Goal: Information Seeking & Learning: Learn about a topic

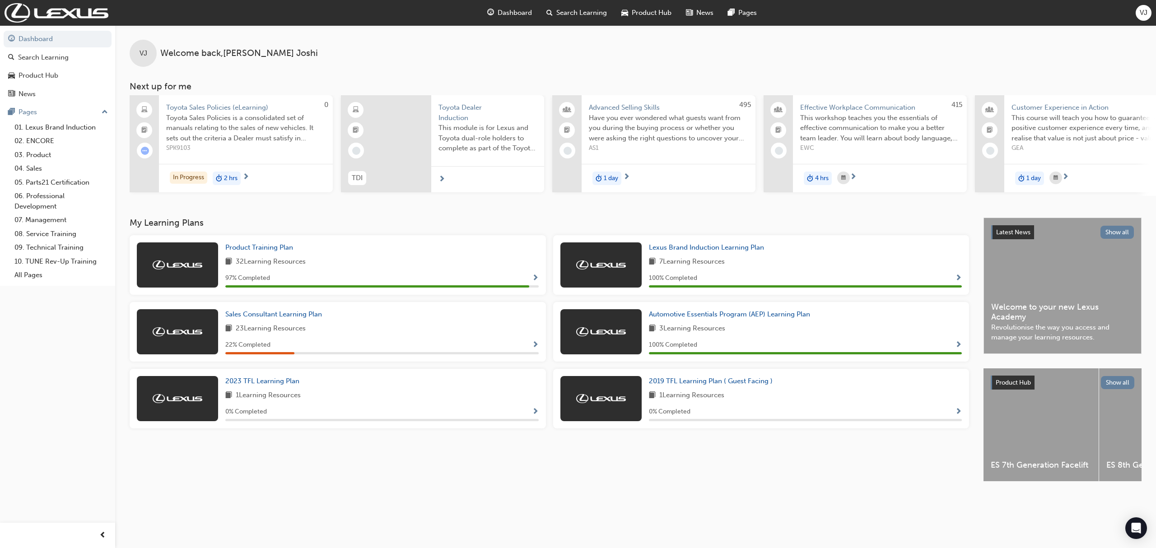
click at [273, 391] on div "2023 TFL Learning Plan 1 Learning Resources 0 % Completed" at bounding box center [382, 398] width 314 height 45
click at [278, 387] on link "2023 TFL Learning Plan" at bounding box center [264, 381] width 78 height 10
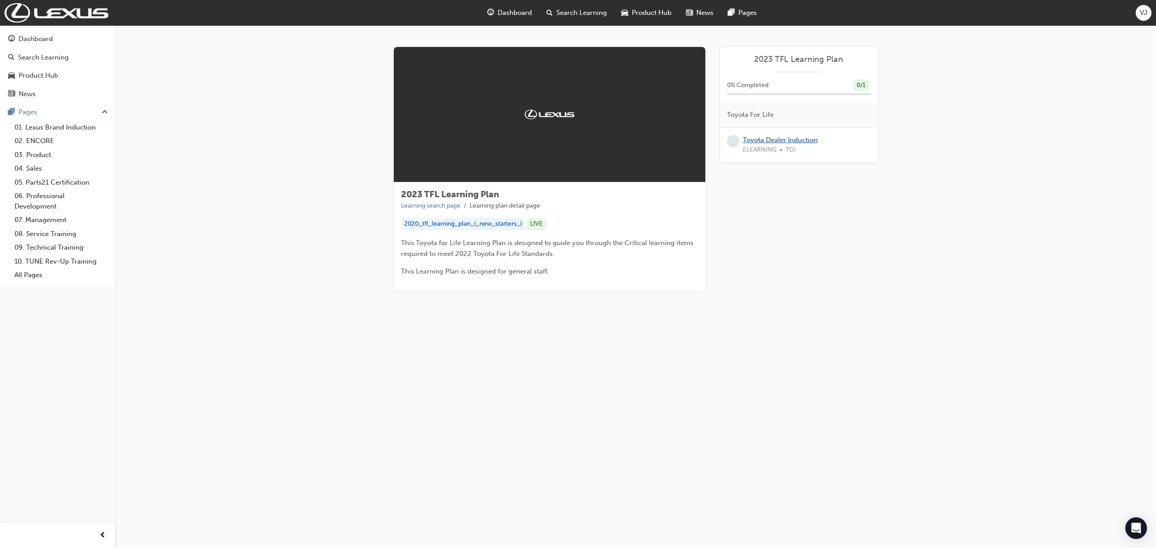
click at [814, 136] on link "Toyota Dealer Induction" at bounding box center [780, 140] width 75 height 8
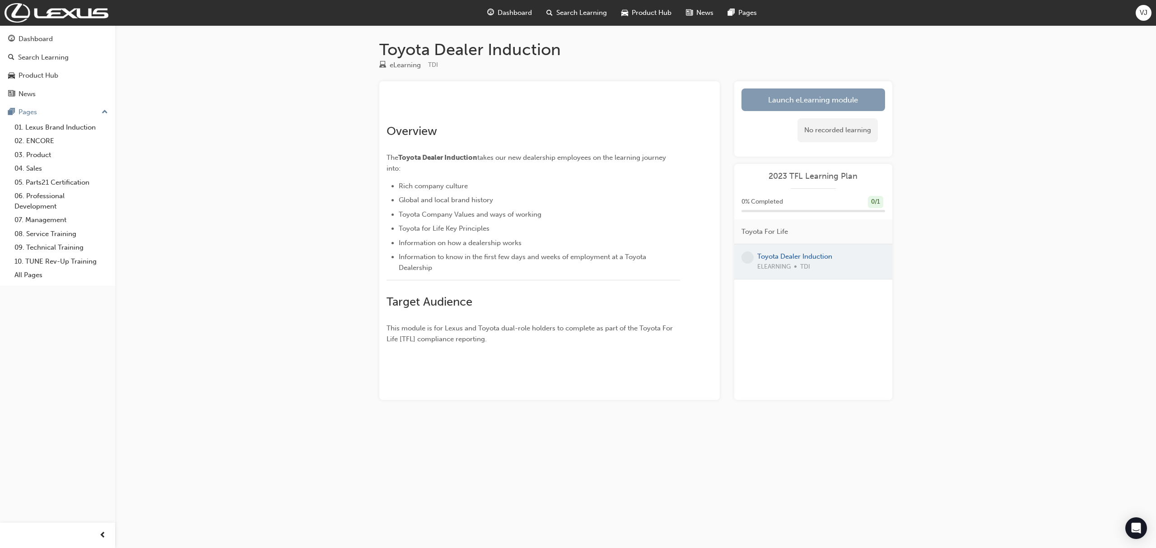
click at [869, 105] on link "Launch eLearning module" at bounding box center [814, 100] width 144 height 23
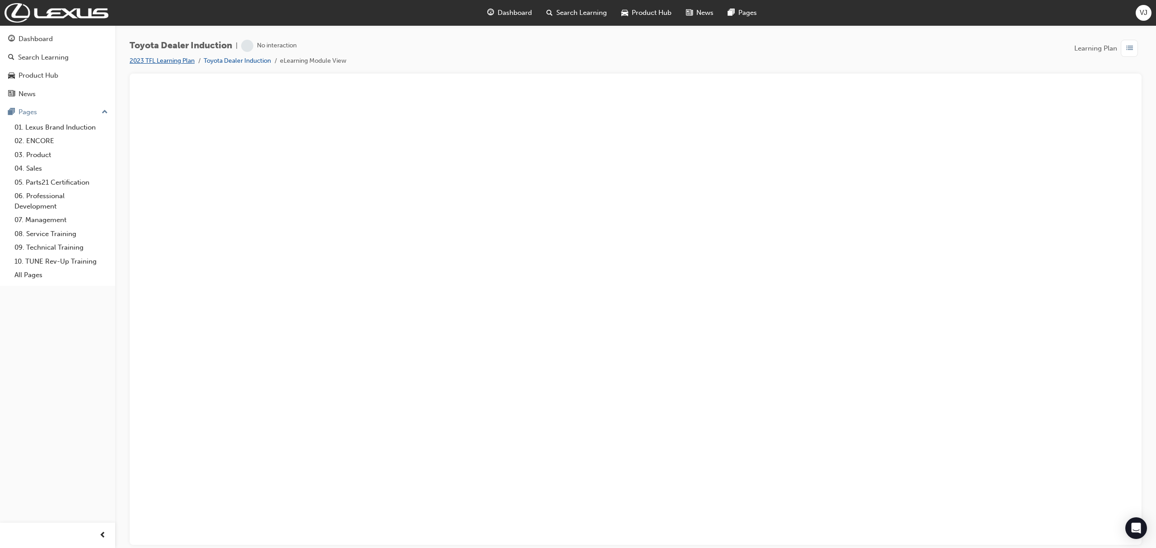
click at [182, 61] on link "2023 TFL Learning Plan" at bounding box center [162, 61] width 65 height 8
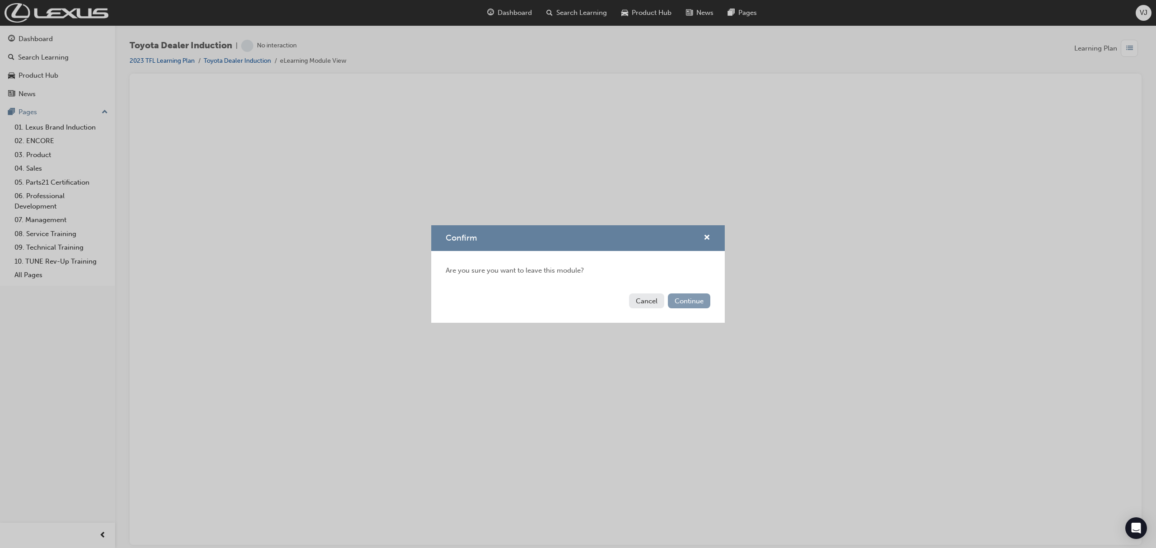
click at [675, 302] on button "Continue" at bounding box center [689, 301] width 42 height 15
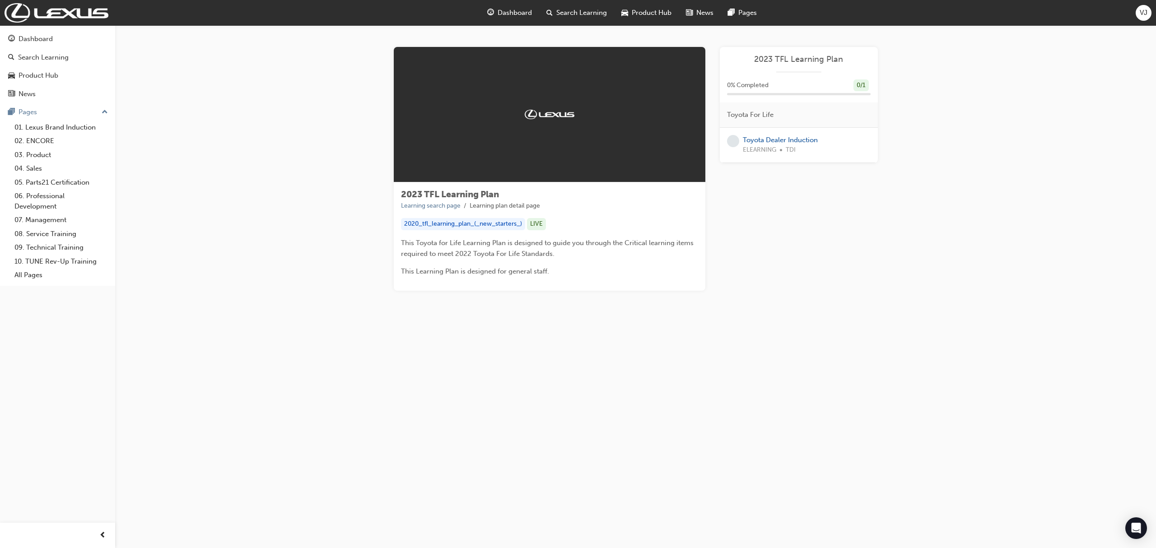
click at [808, 134] on div "Toyota Dealer Induction ELEARNING TDI" at bounding box center [799, 145] width 158 height 35
click at [808, 138] on link "Toyota Dealer Induction" at bounding box center [780, 140] width 75 height 8
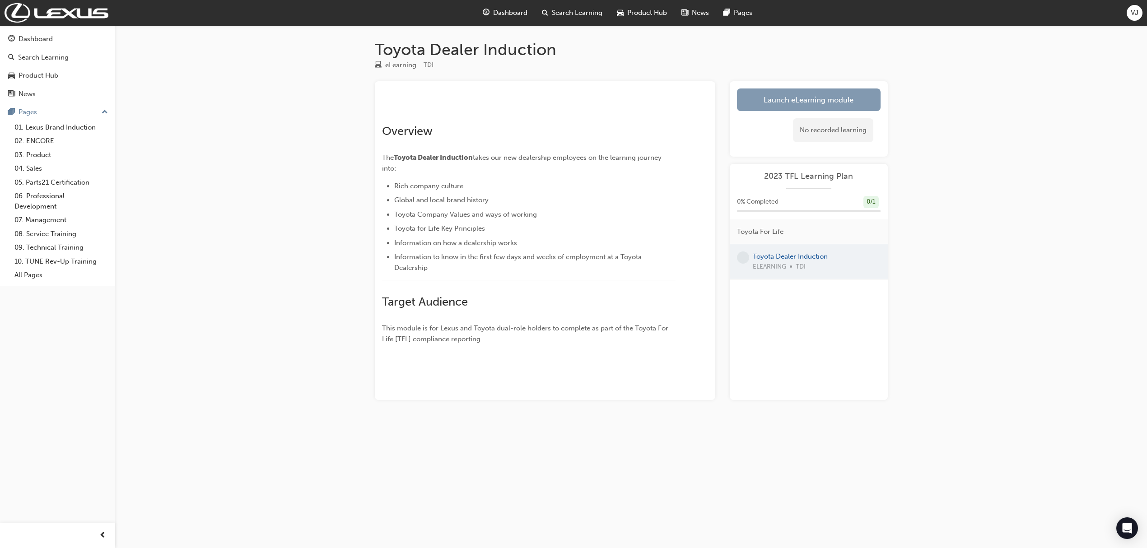
click at [837, 98] on link "Launch eLearning module" at bounding box center [809, 100] width 144 height 23
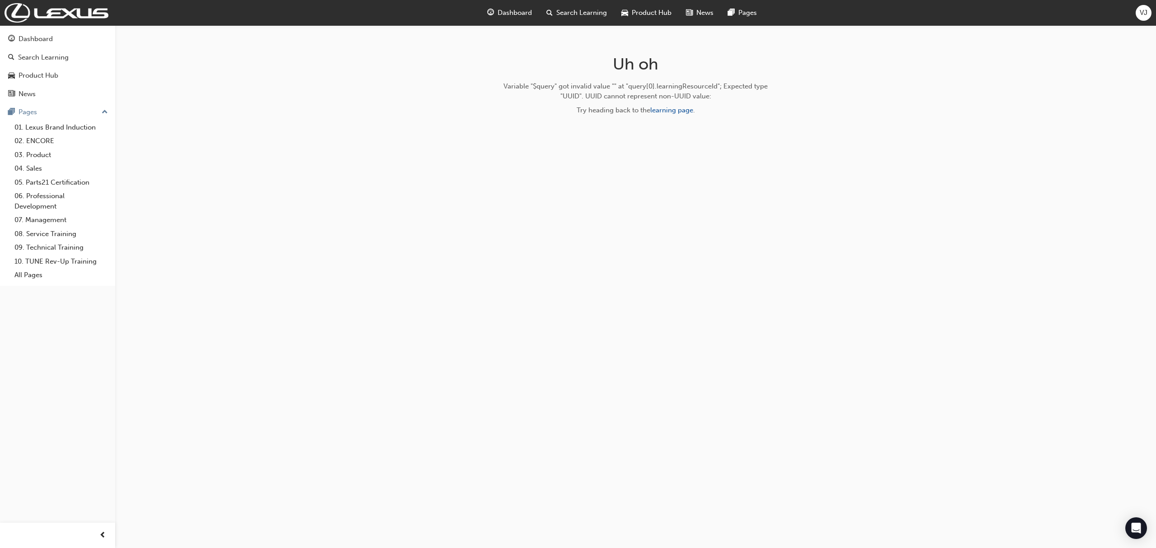
click at [505, 20] on div "Dashboard" at bounding box center [509, 13] width 59 height 19
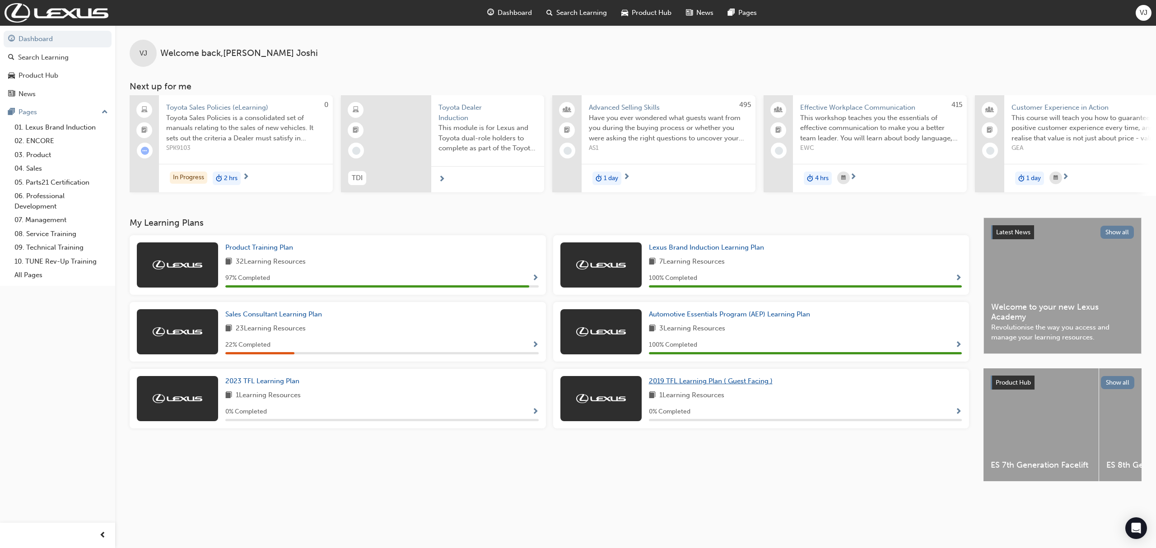
click at [739, 383] on span "2019 TFL Learning Plan ( Guest Facing )" at bounding box center [711, 381] width 124 height 8
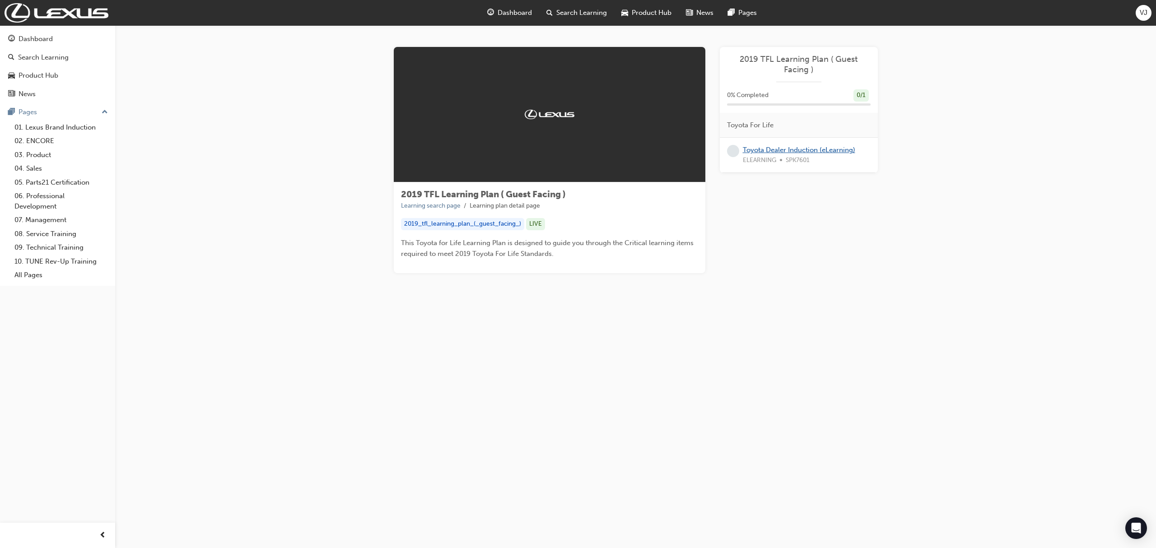
click at [816, 152] on link "Toyota Dealer Induction (eLearning)" at bounding box center [799, 150] width 112 height 8
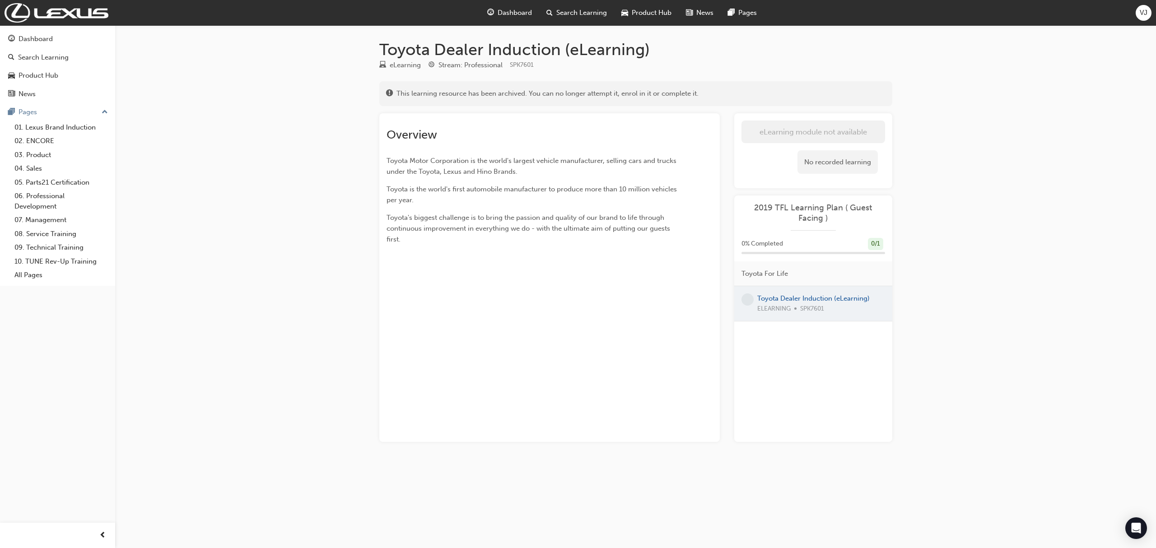
click at [492, 9] on span "guage-icon" at bounding box center [490, 12] width 7 height 11
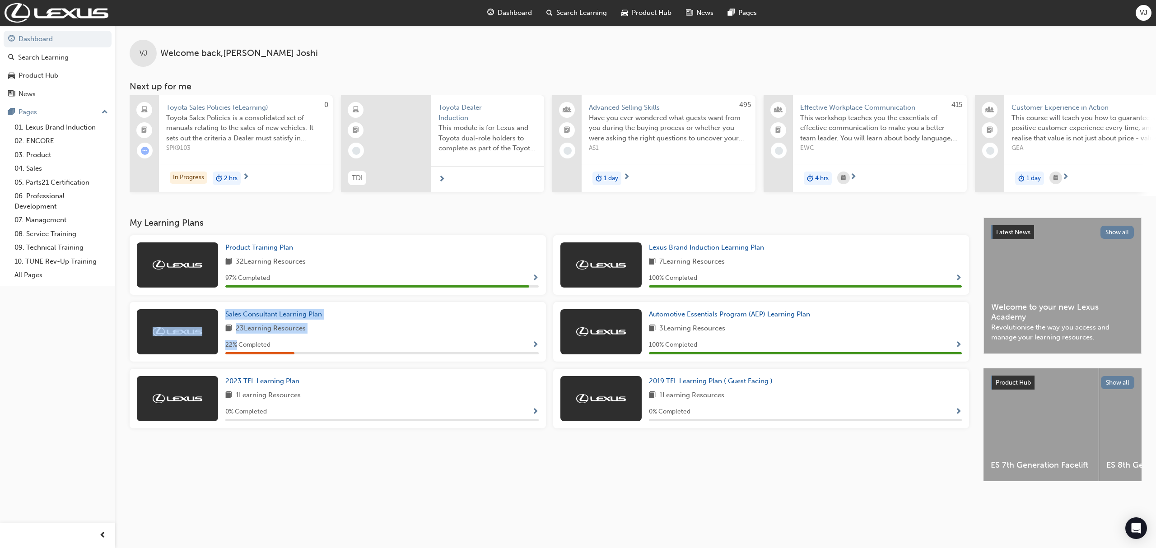
drag, startPoint x: 232, startPoint y: 351, endPoint x: 207, endPoint y: 351, distance: 25.3
click at [208, 351] on div "Sales Consultant Learning Plan 23 Learning Resources 22 % Completed" at bounding box center [338, 332] width 417 height 60
click at [459, 418] on div "0 % Completed" at bounding box center [382, 412] width 314 height 11
